Goal: Register for event/course

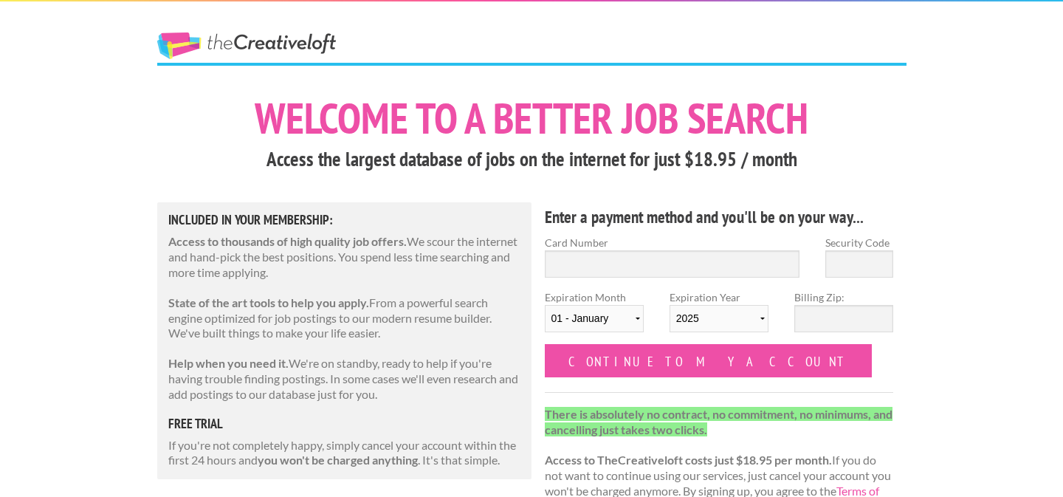
click at [289, 48] on link "The Creative Loft" at bounding box center [246, 45] width 179 height 27
click at [180, 45] on link "The Creative Loft" at bounding box center [246, 45] width 179 height 27
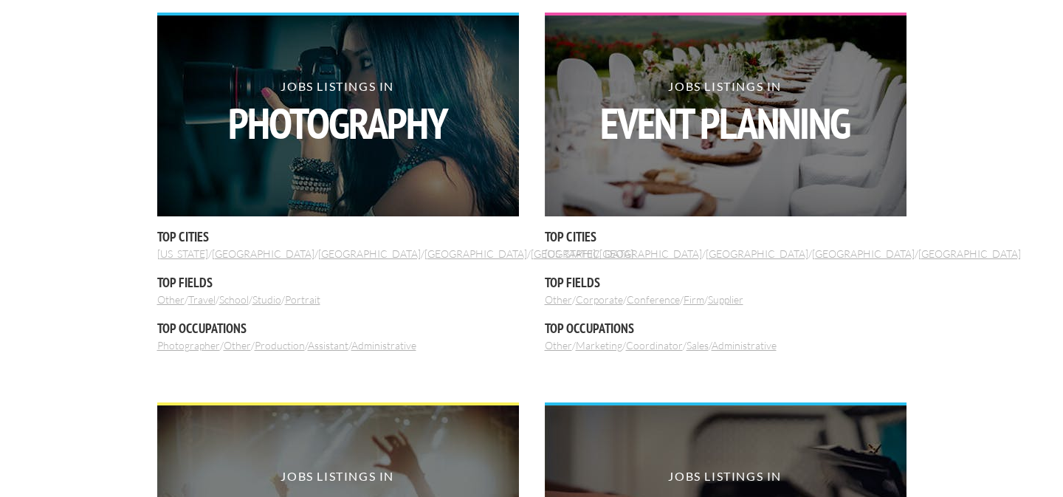
scroll to position [943, 0]
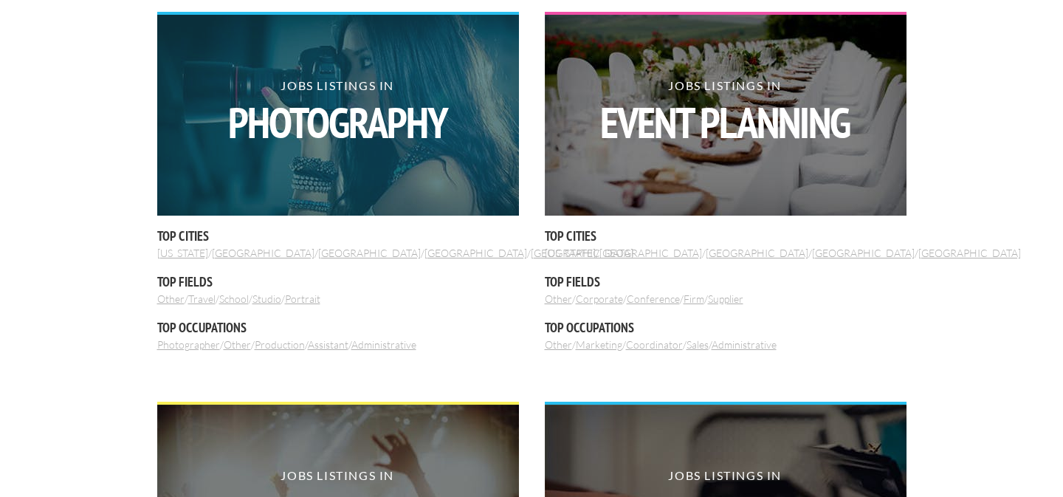
click at [346, 154] on img at bounding box center [338, 115] width 362 height 201
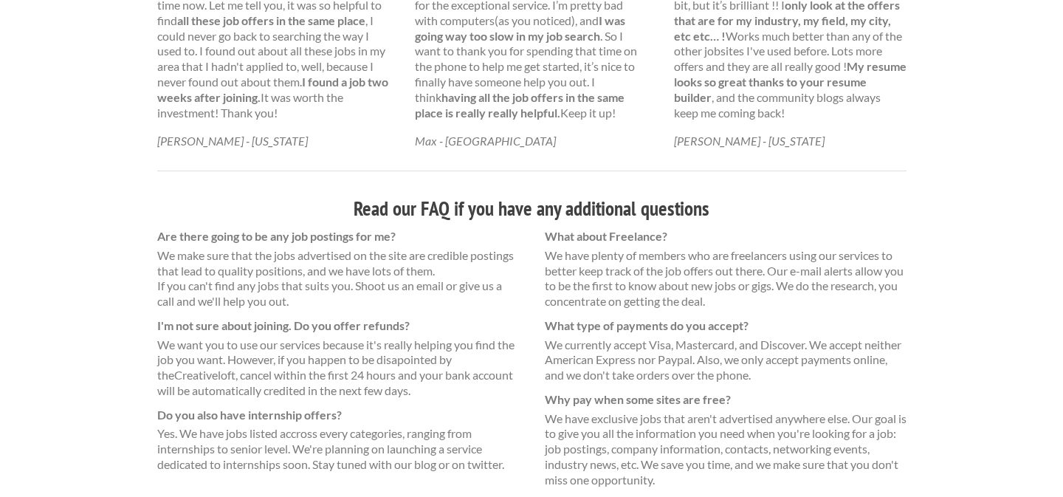
scroll to position [898, 0]
